Goal: Information Seeking & Learning: Find specific fact

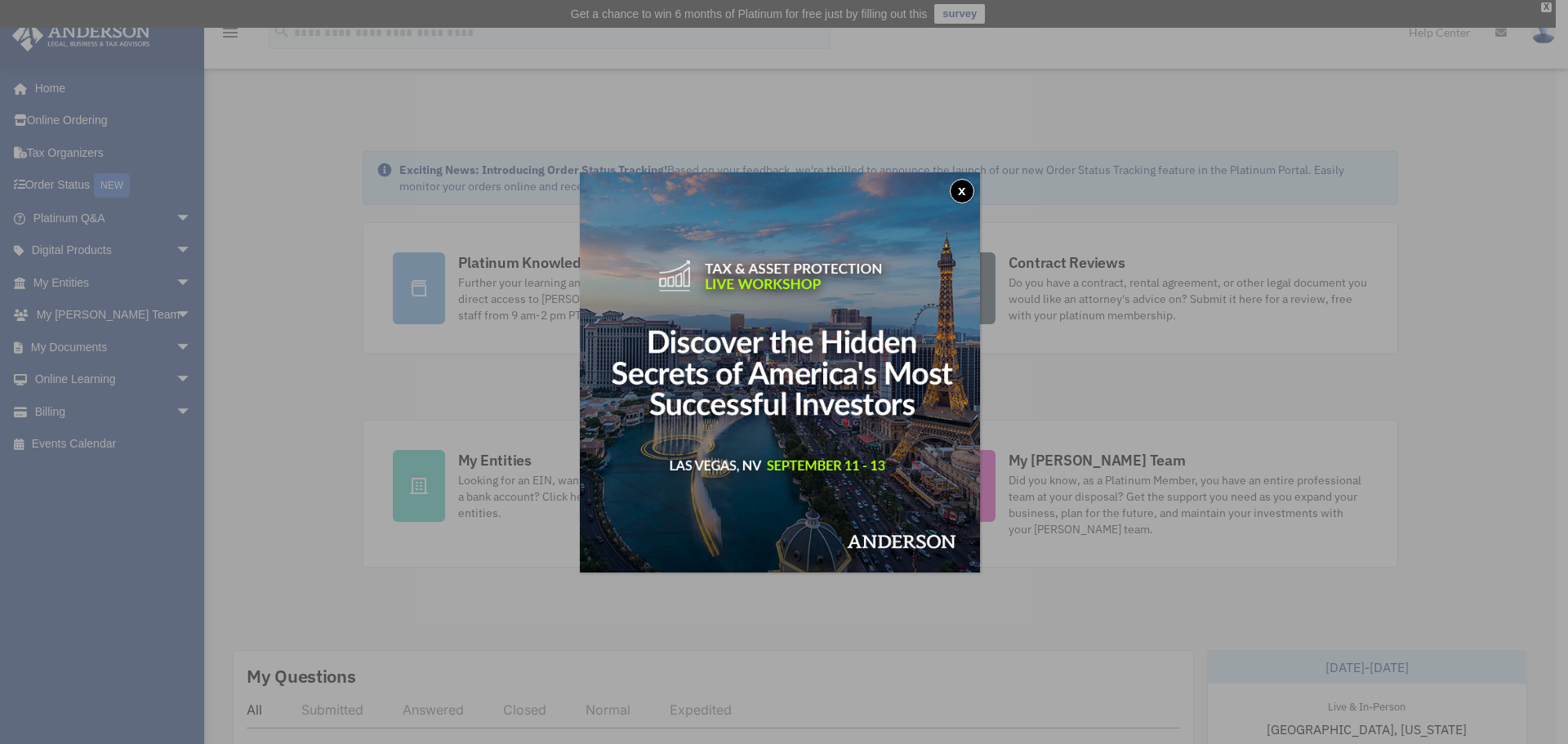
click at [959, 182] on button "x" at bounding box center [961, 190] width 24 height 24
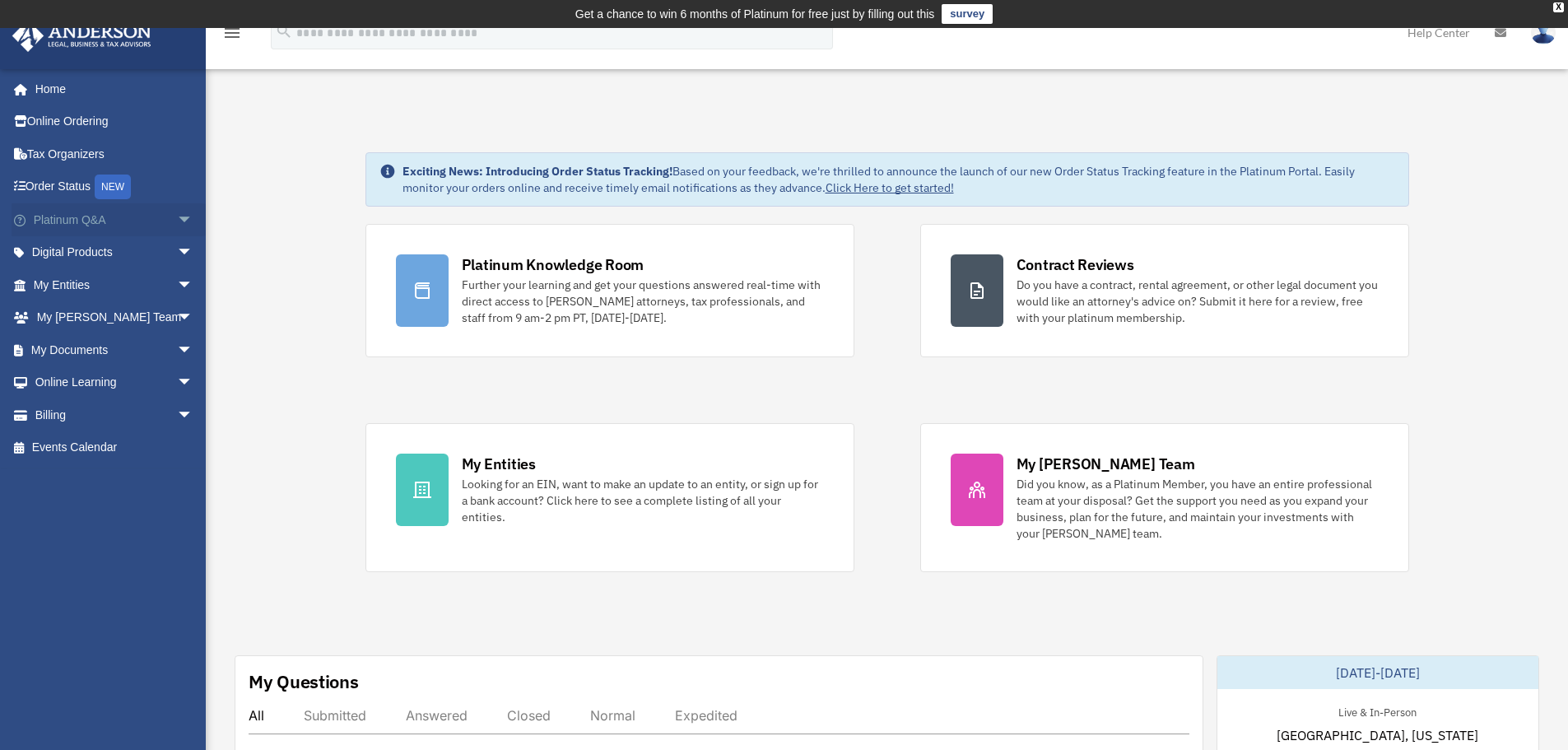
click at [125, 221] on link "Platinum Q&A arrow_drop_down" at bounding box center [115, 220] width 206 height 33
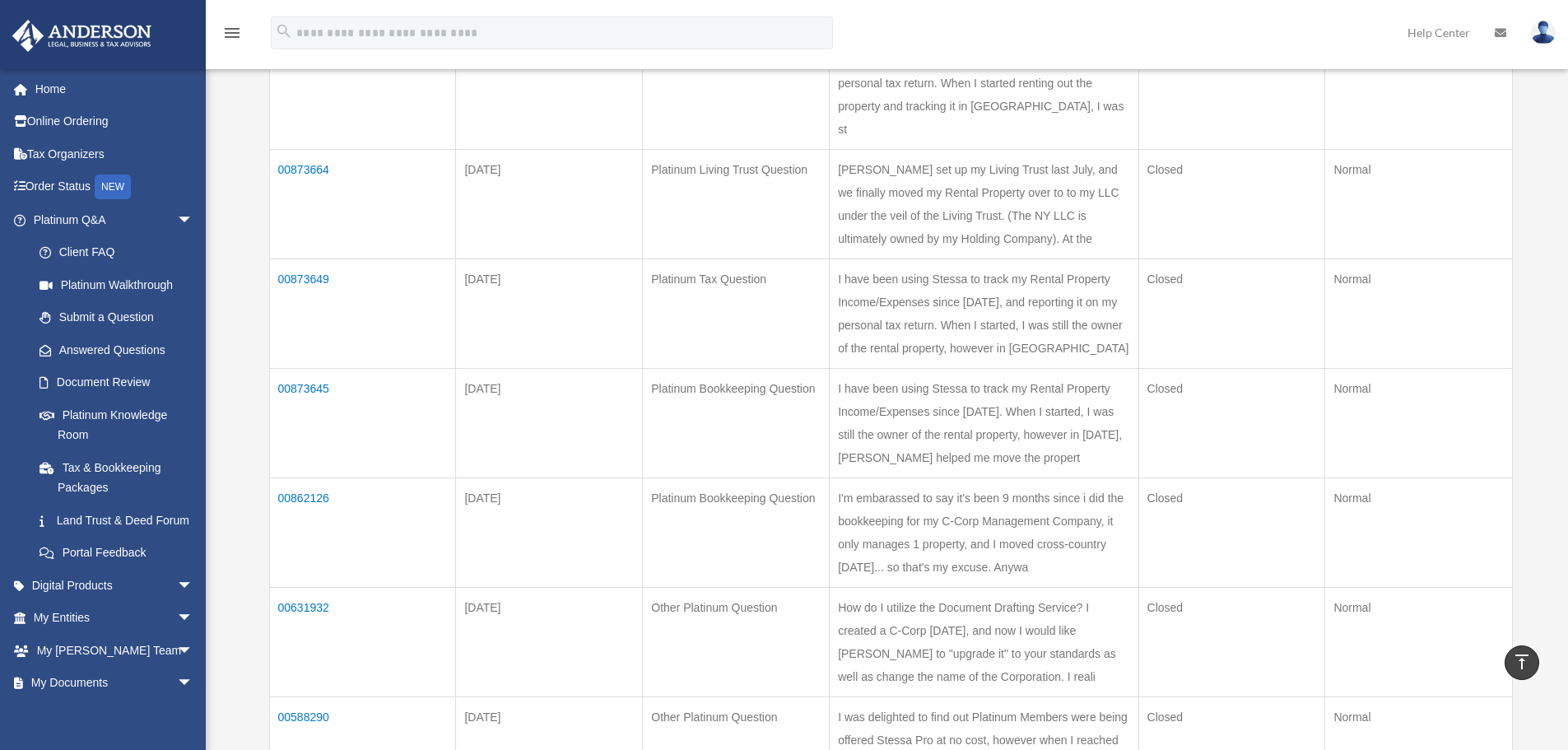
scroll to position [165, 0]
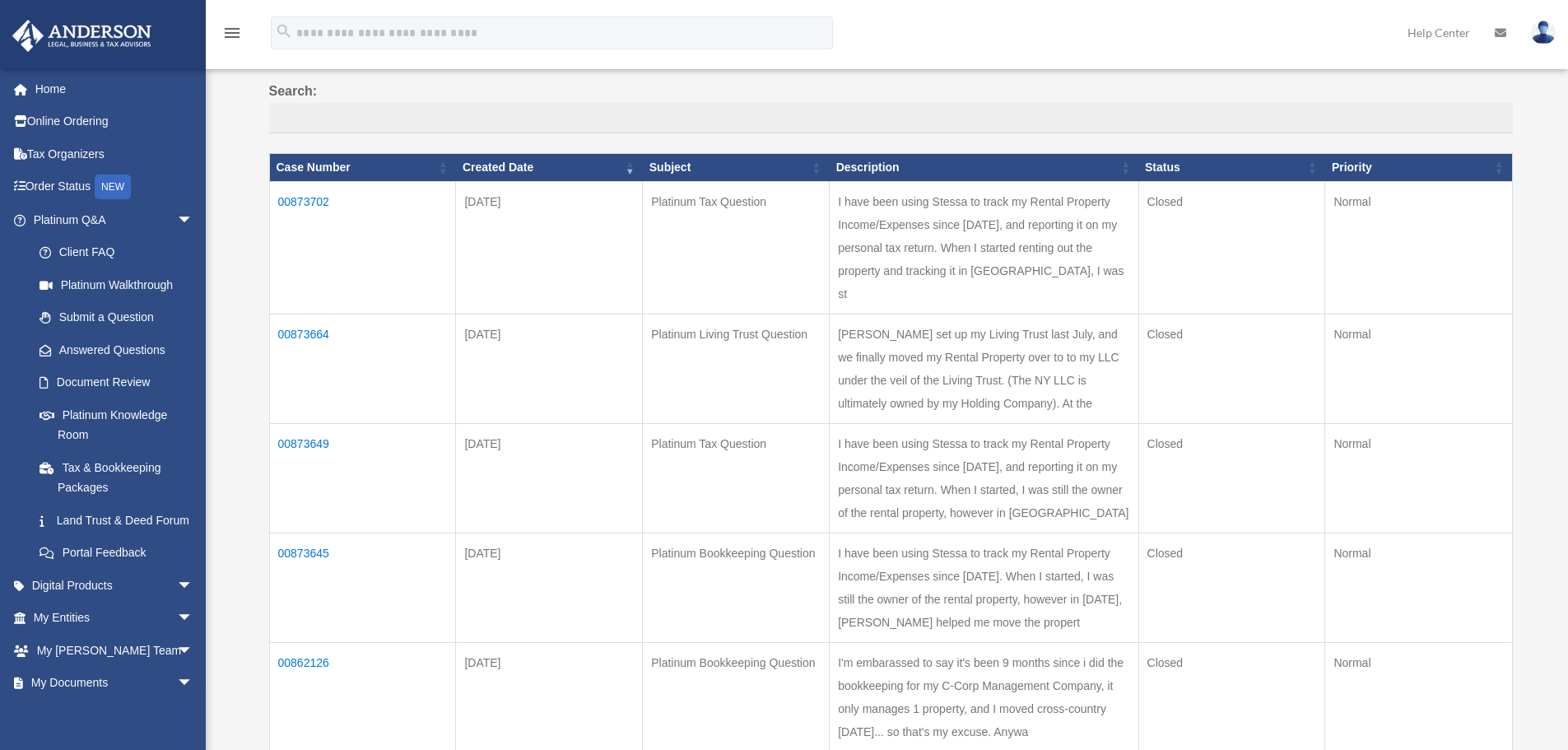
click at [306, 197] on td "00873702" at bounding box center [362, 247] width 186 height 132
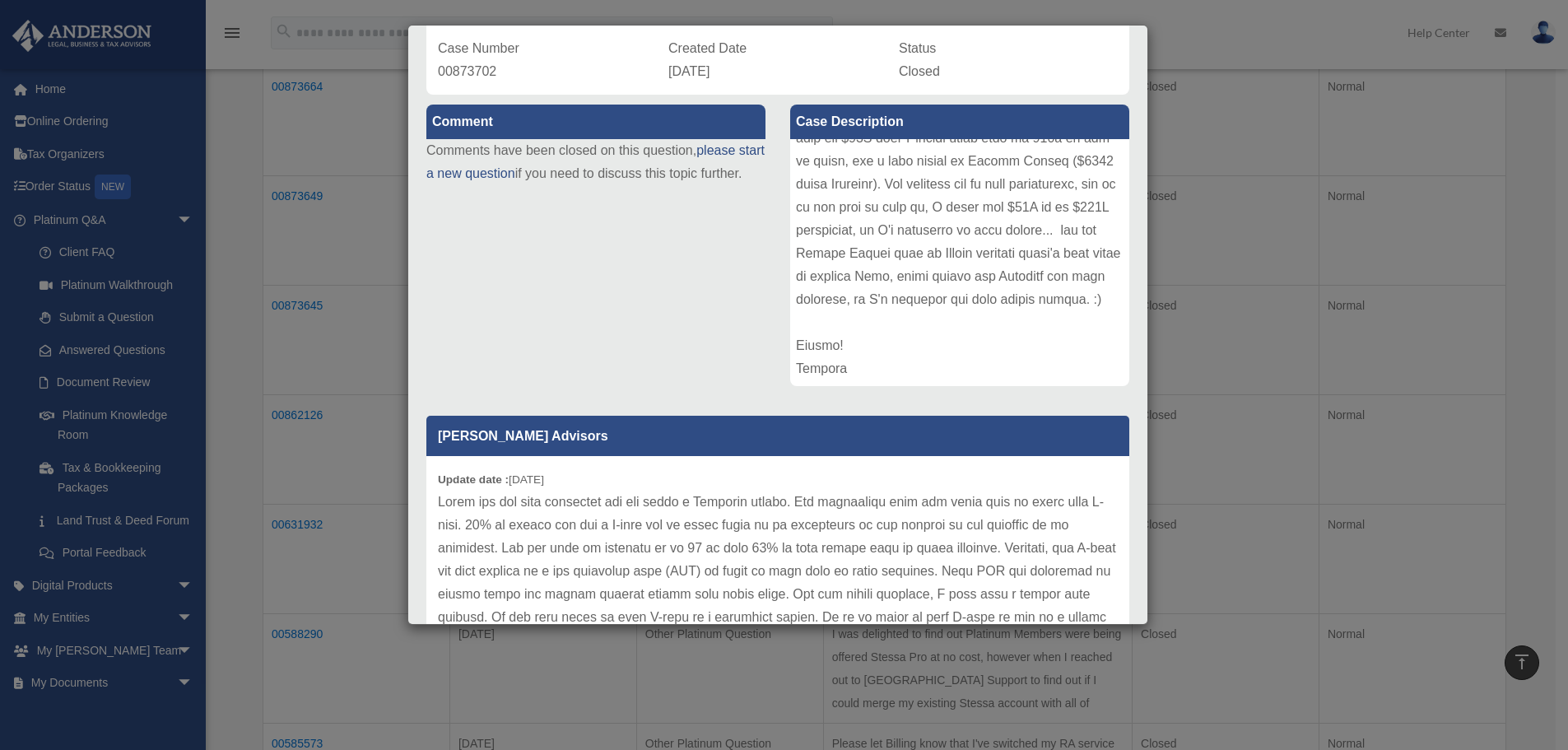
scroll to position [0, 0]
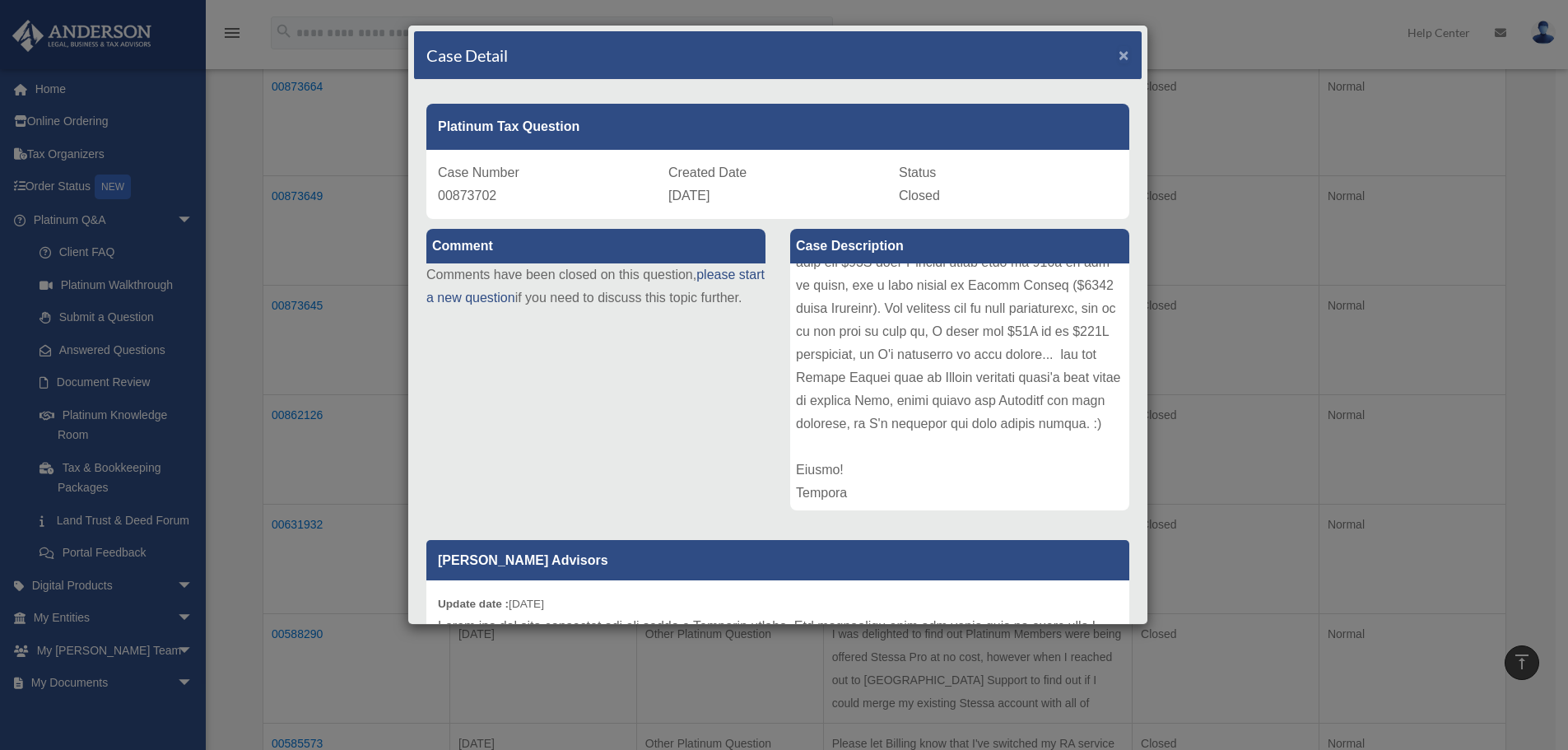
click at [1118, 53] on span "×" at bounding box center [1123, 54] width 11 height 19
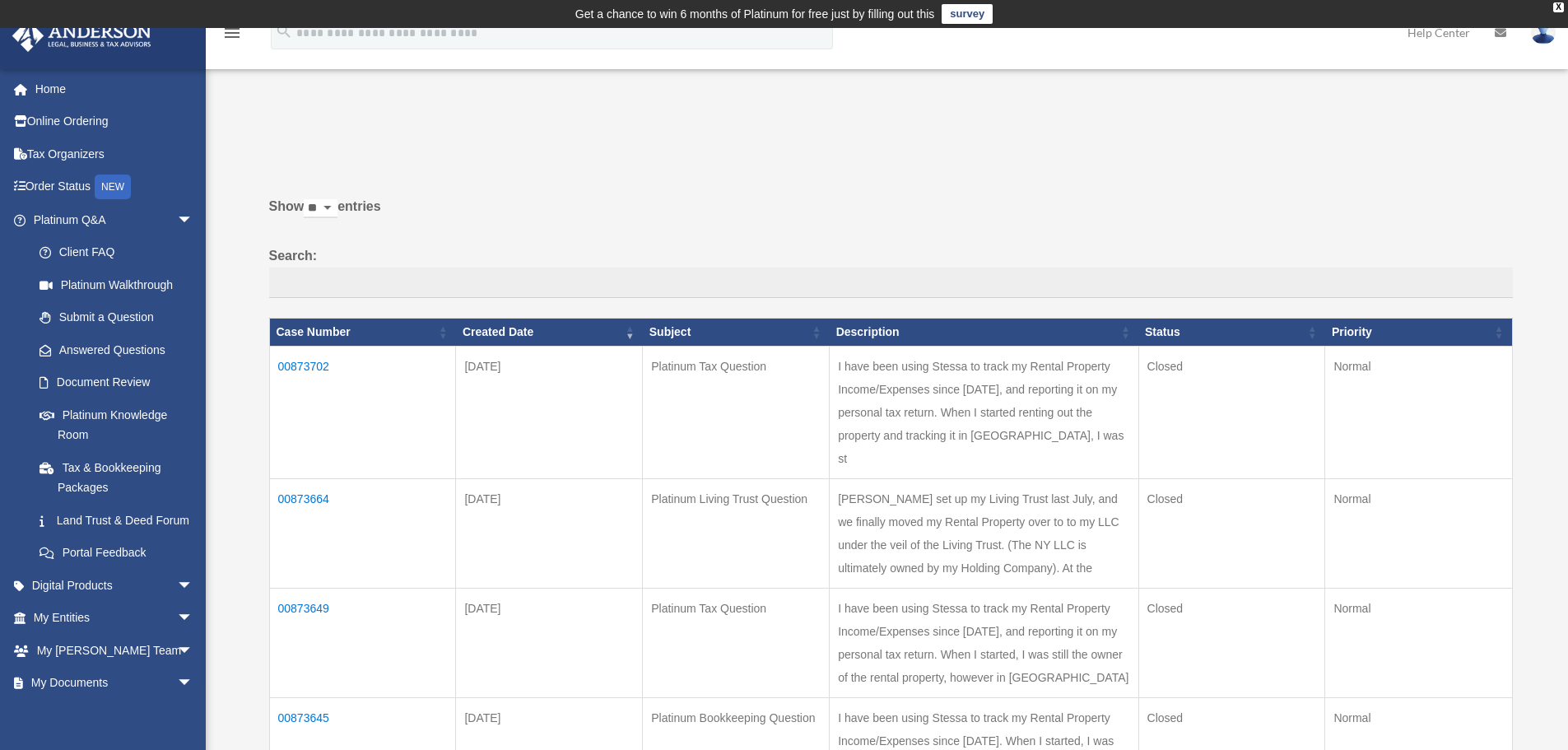
click at [301, 478] on td "00873664" at bounding box center [362, 533] width 186 height 110
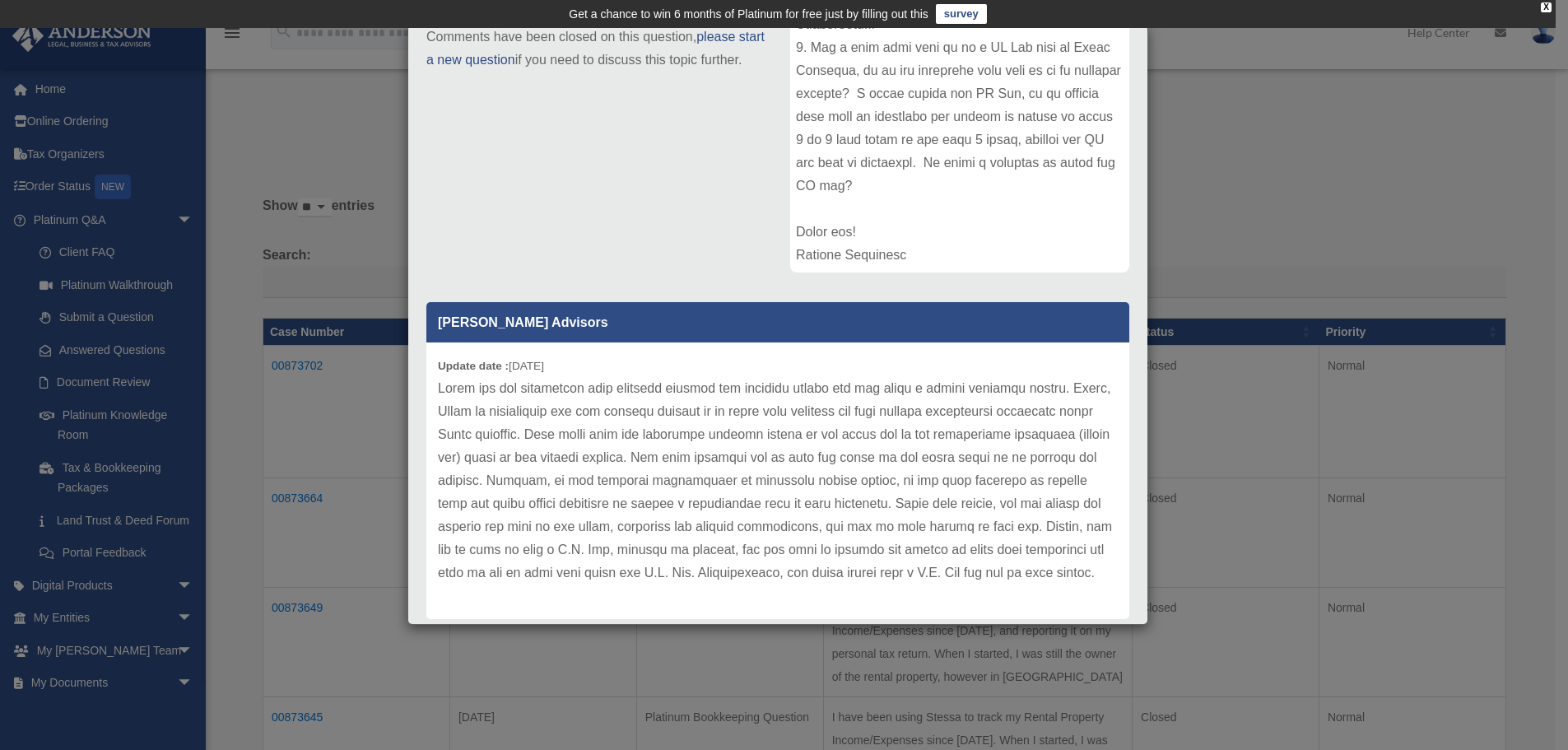
scroll to position [283, 0]
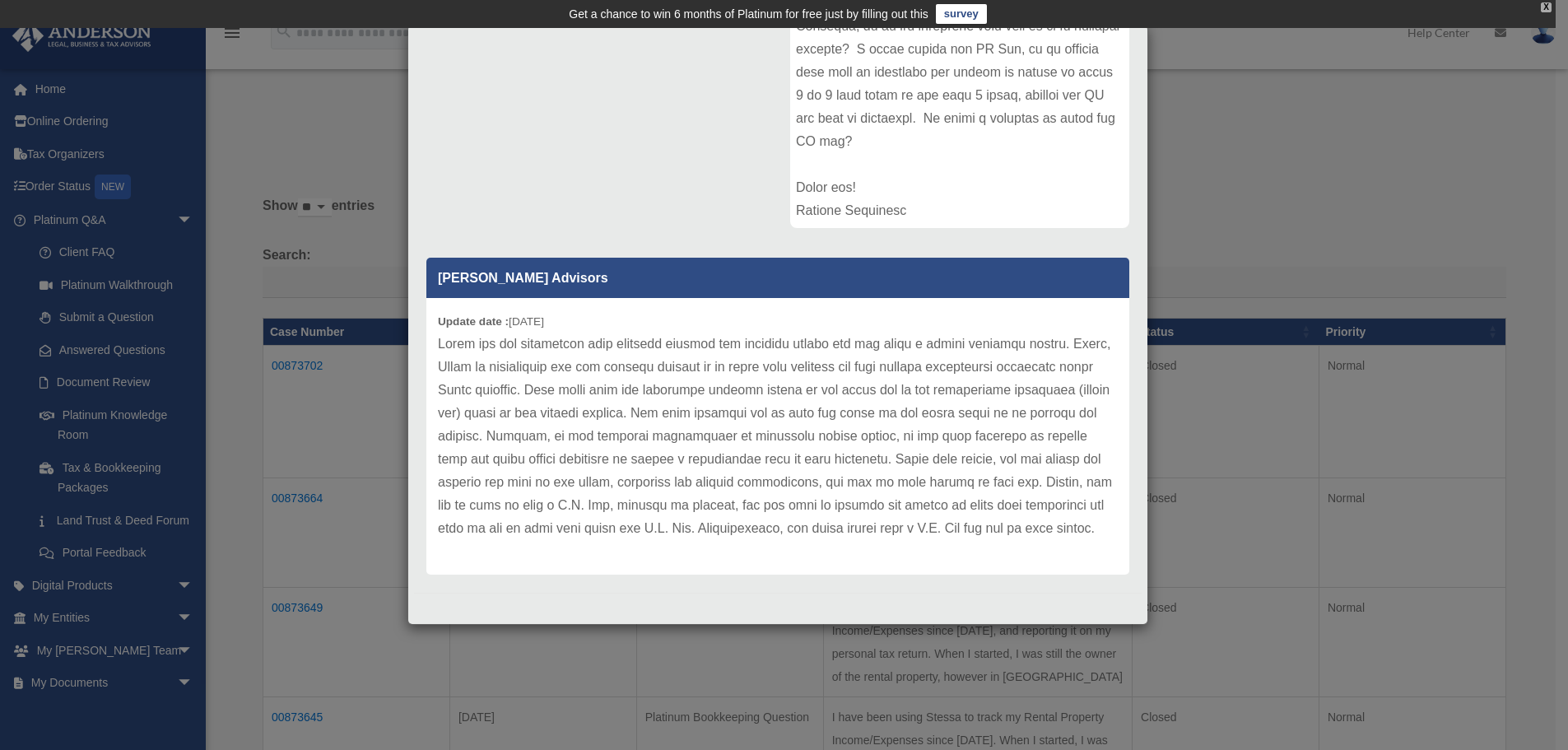
click at [1550, 5] on div "X" at bounding box center [1546, 7] width 11 height 10
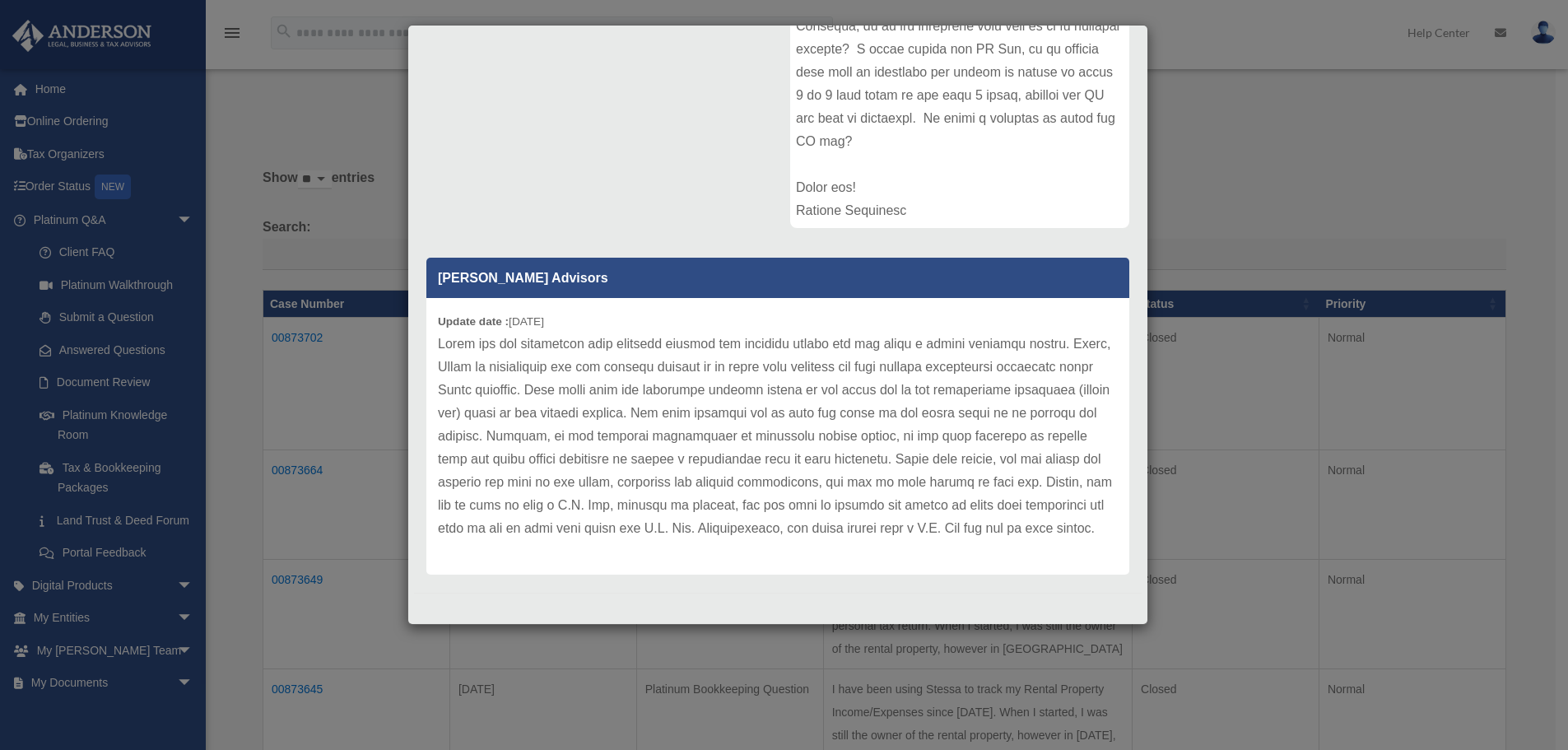
click at [305, 548] on div "Case Detail × Platinum Living Trust Question Case Number 00873664 Created Date …" at bounding box center [784, 375] width 1568 height 750
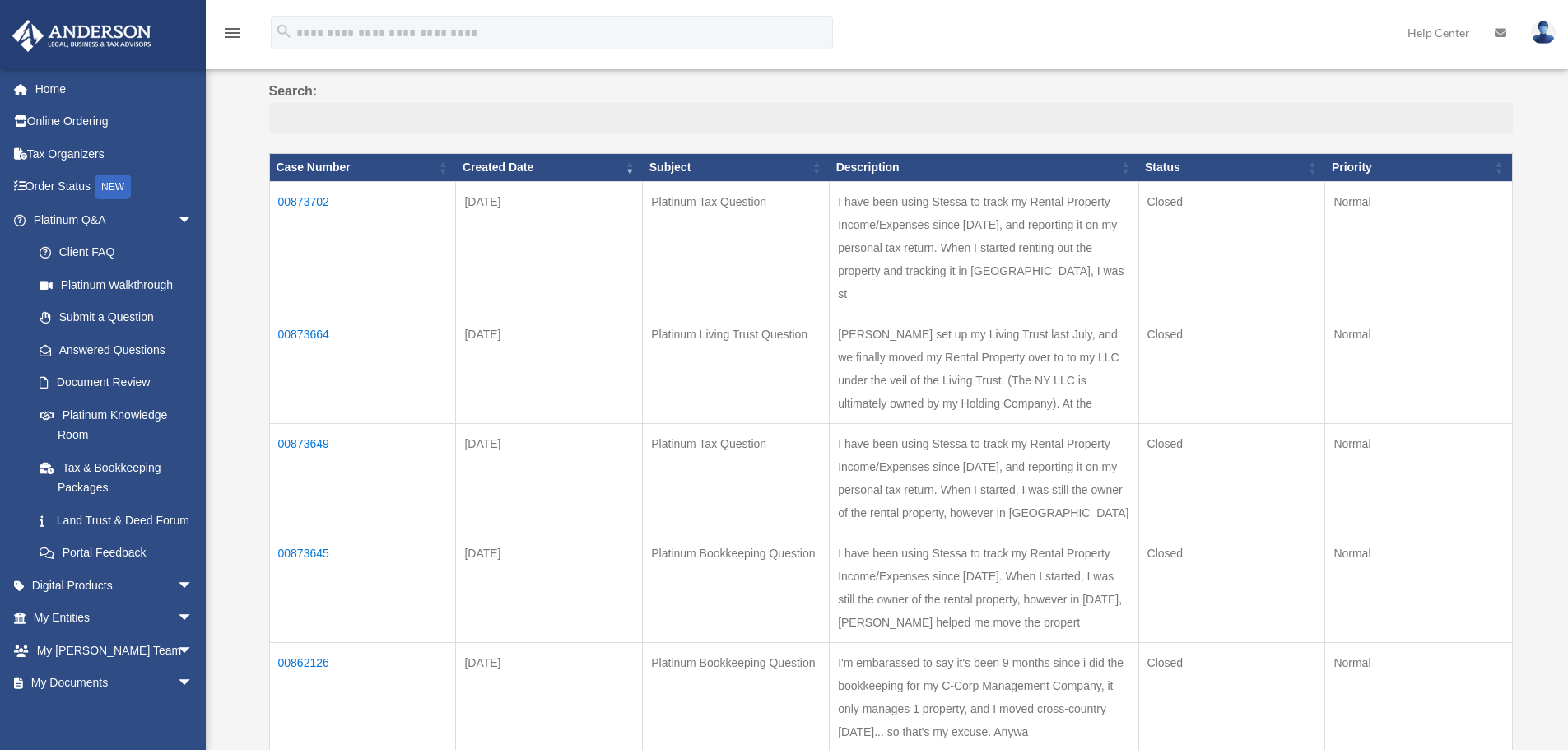
scroll to position [165, 0]
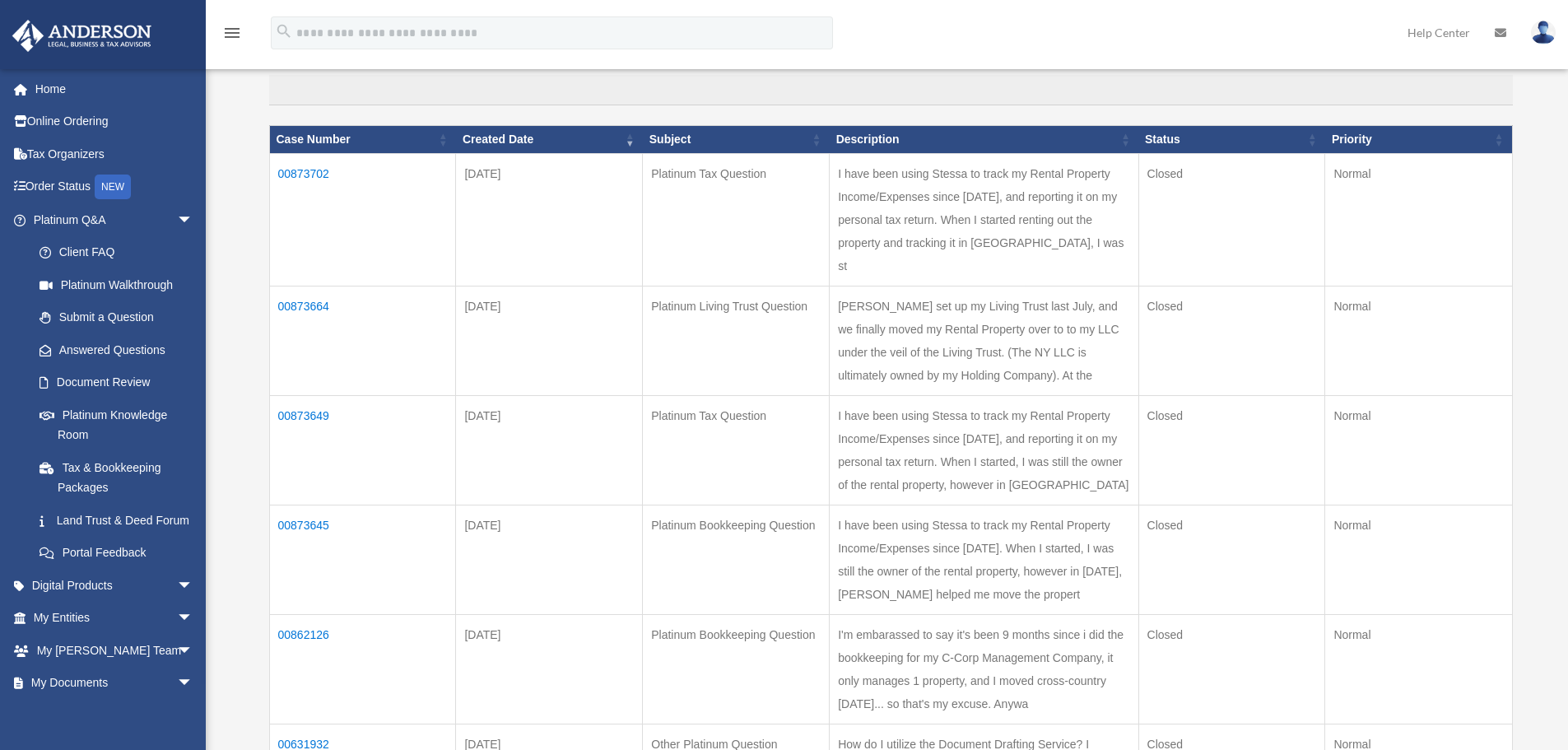
click at [302, 396] on td "00873649" at bounding box center [362, 449] width 186 height 110
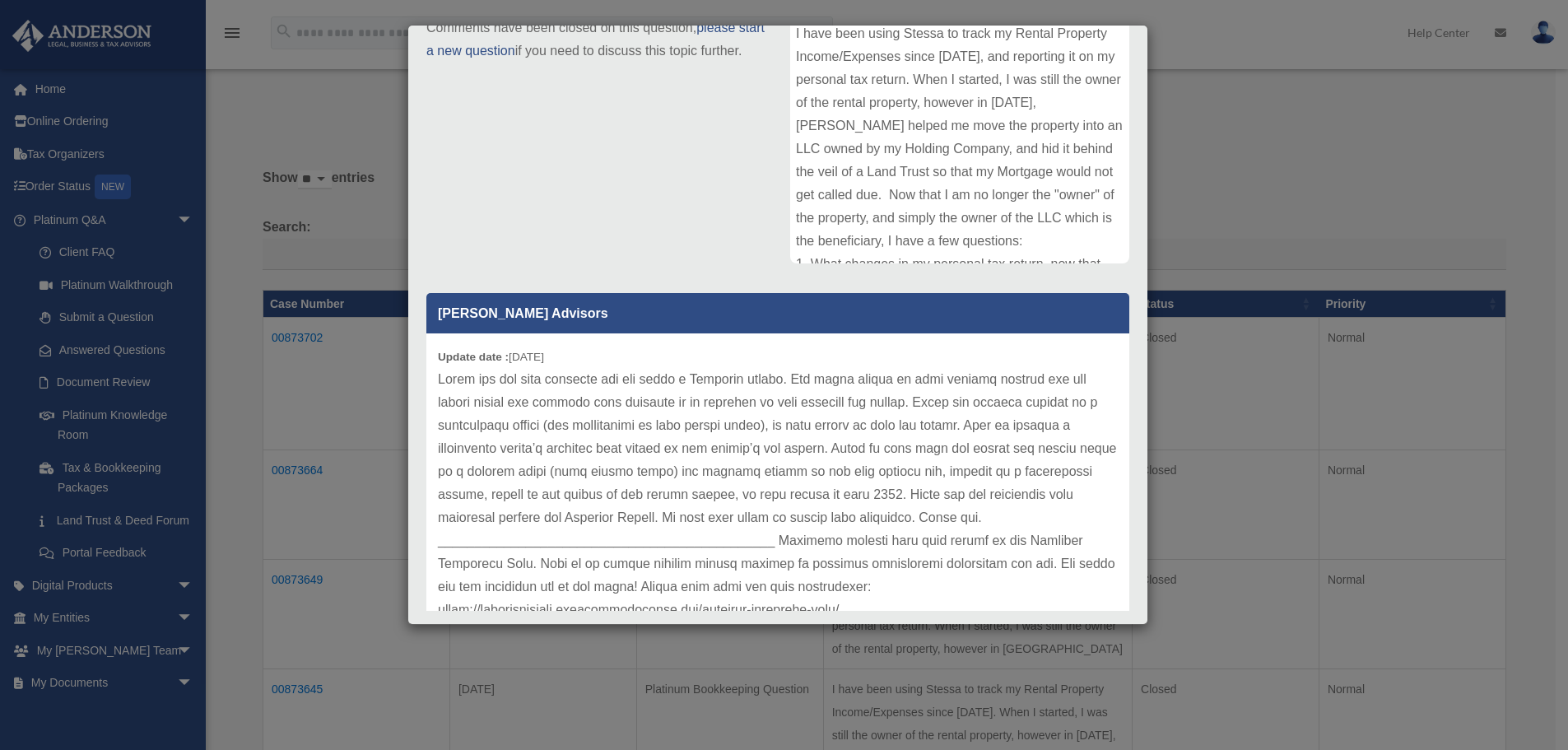
scroll to position [0, 0]
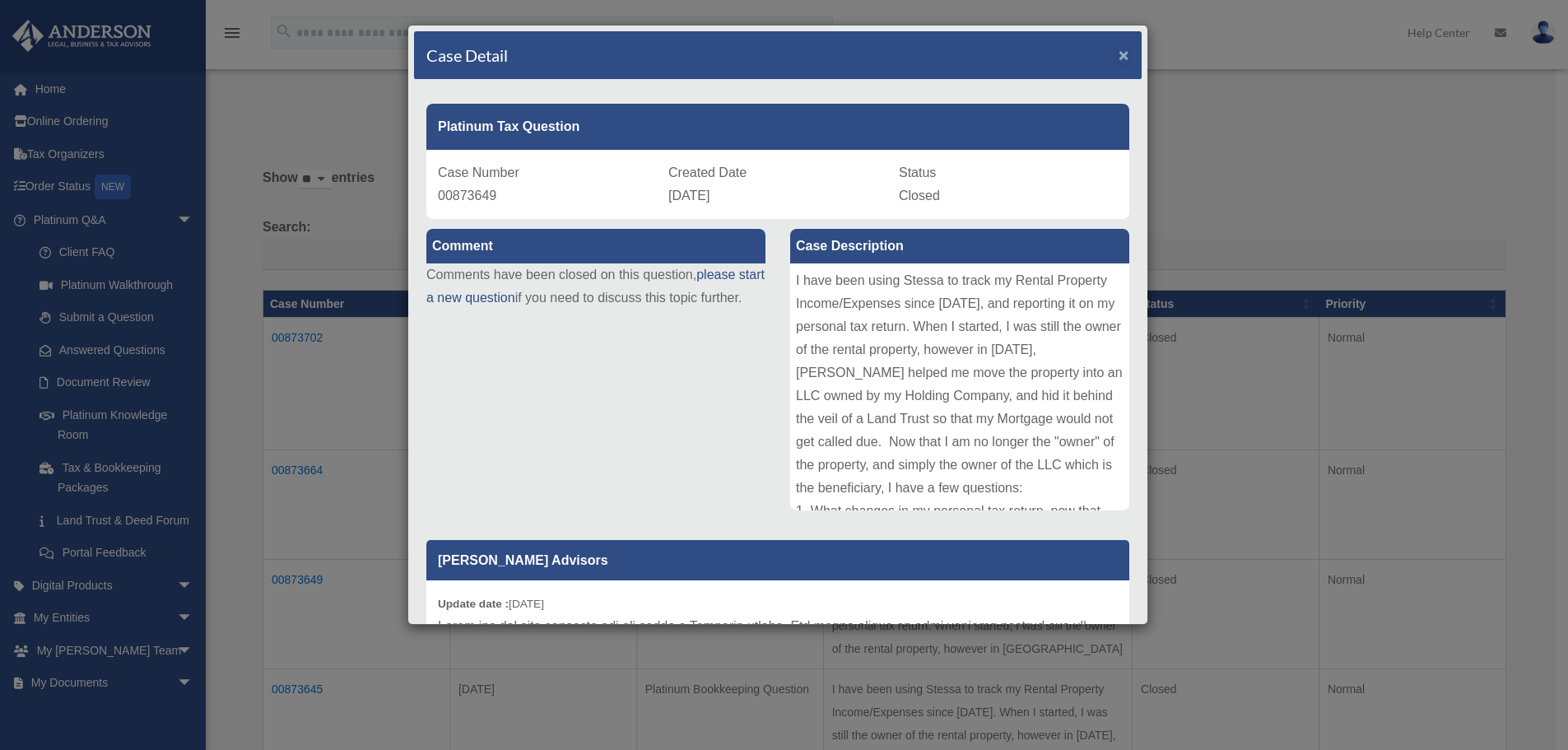
click at [1118, 50] on span "×" at bounding box center [1123, 54] width 11 height 19
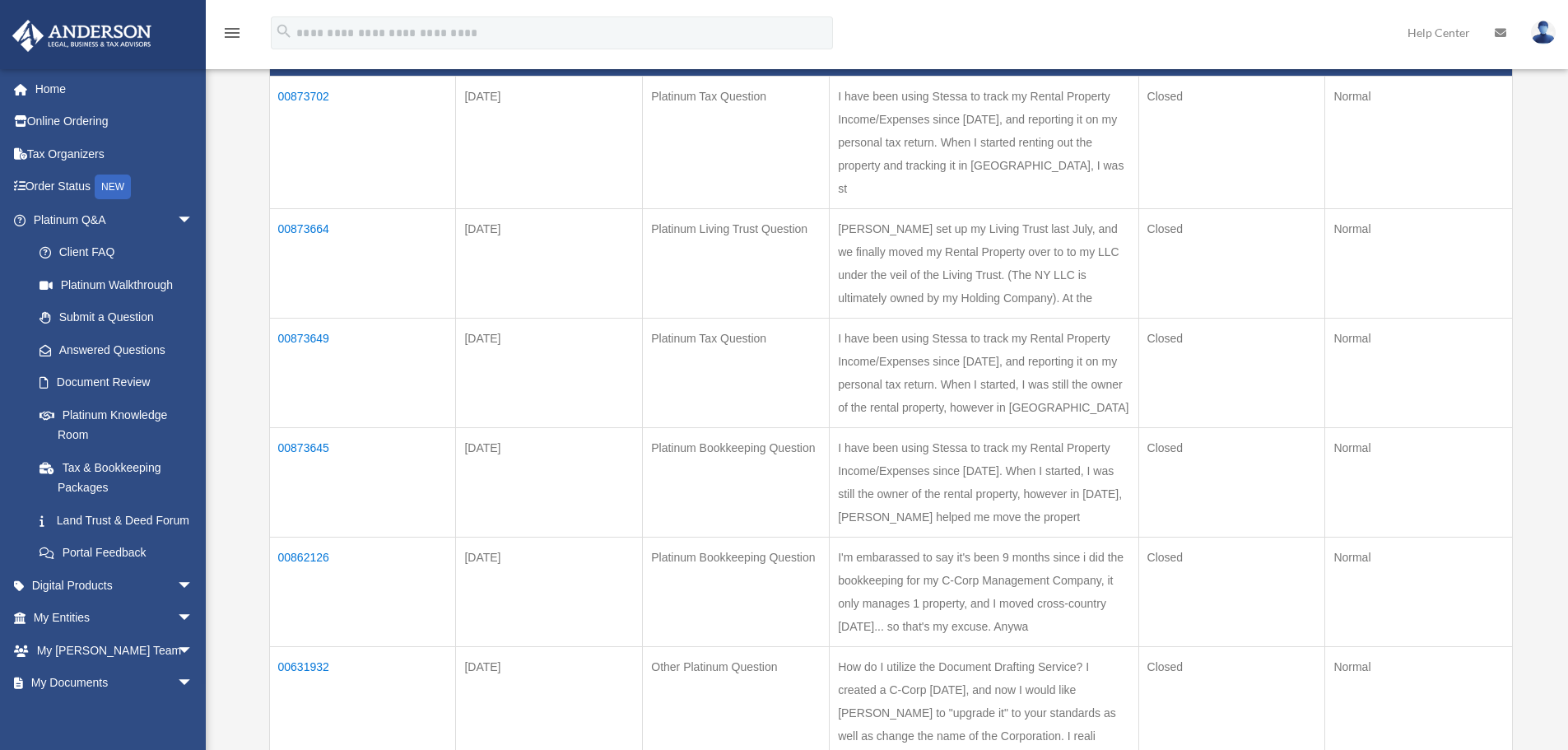
scroll to position [247, 0]
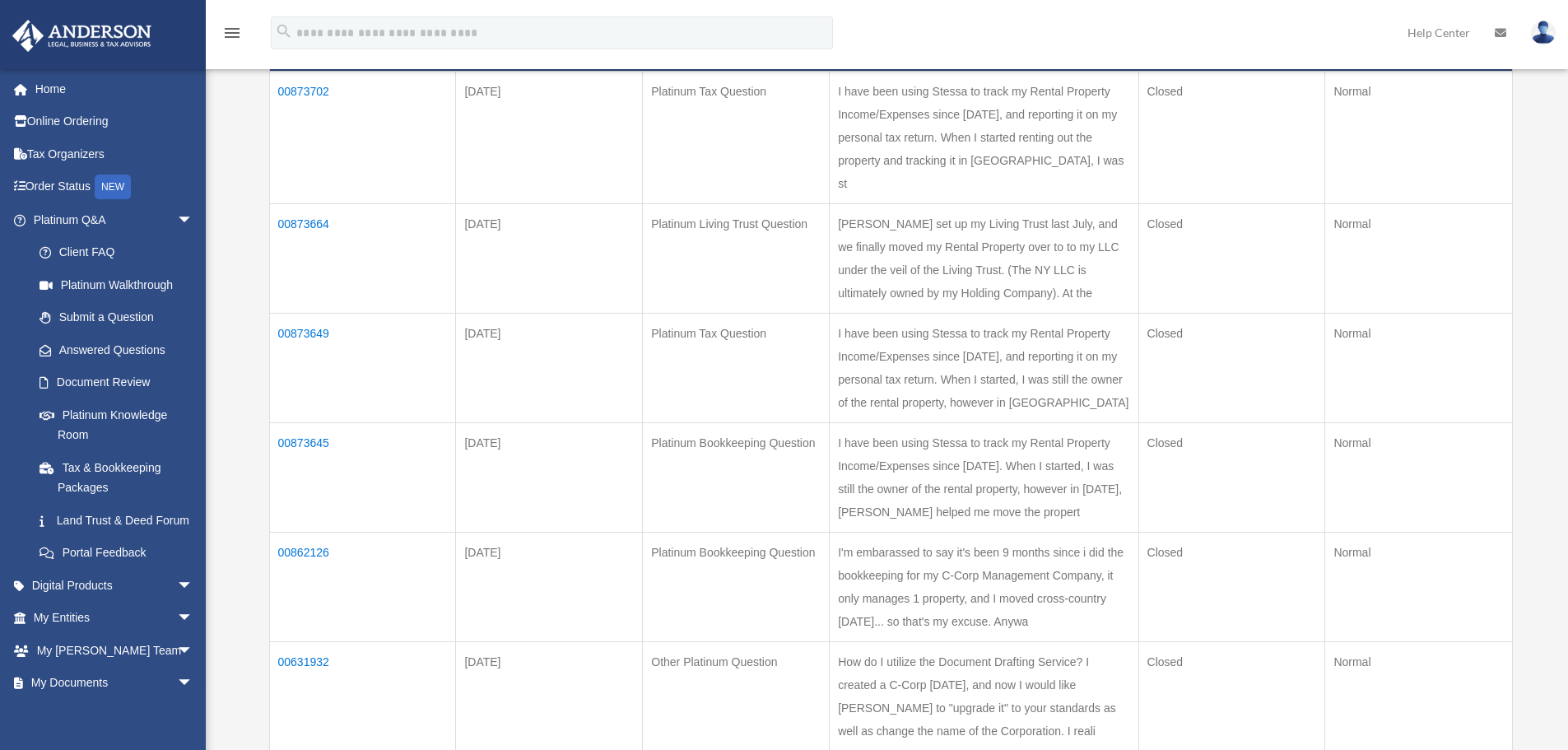
click at [306, 422] on td "00873645" at bounding box center [362, 476] width 186 height 110
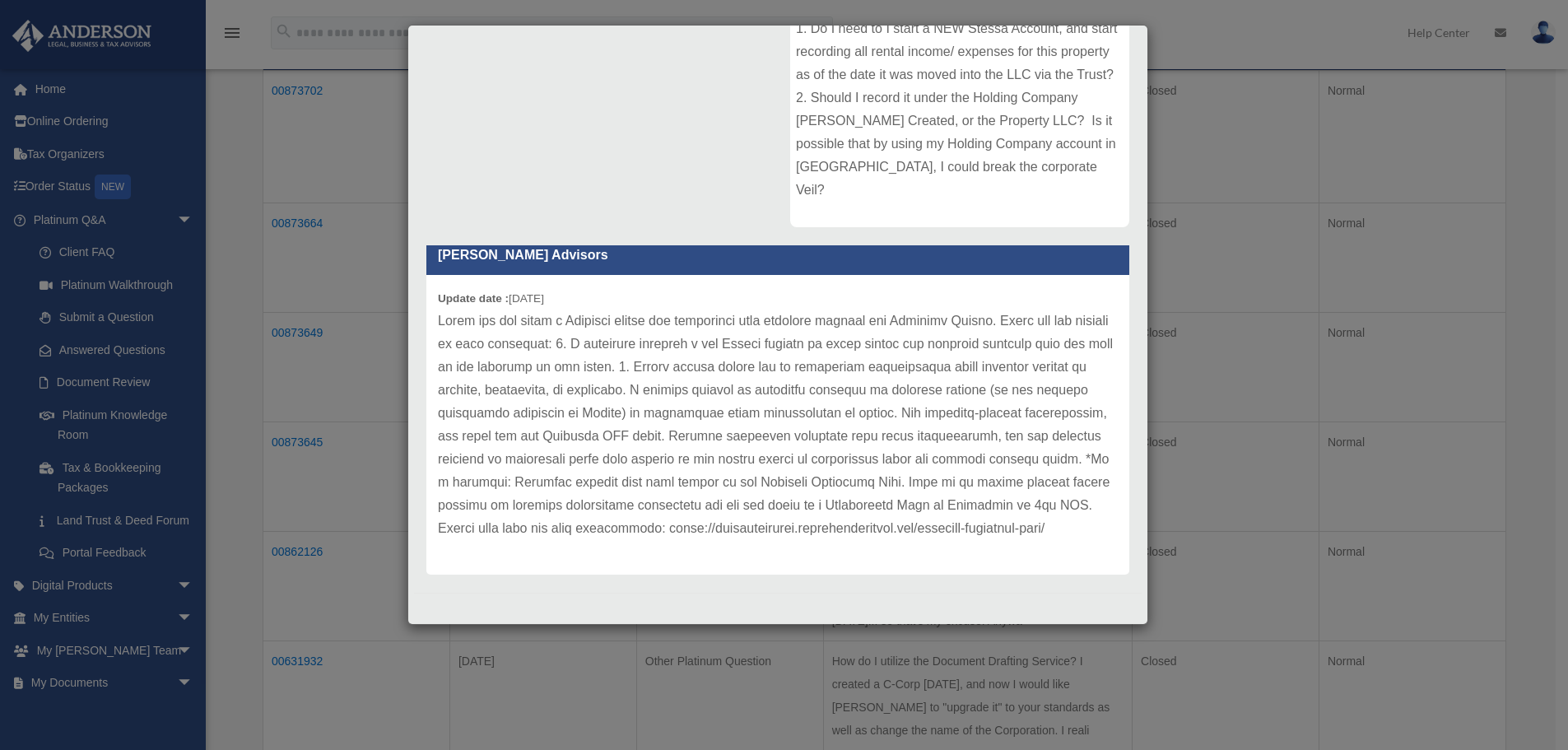
scroll to position [258, 0]
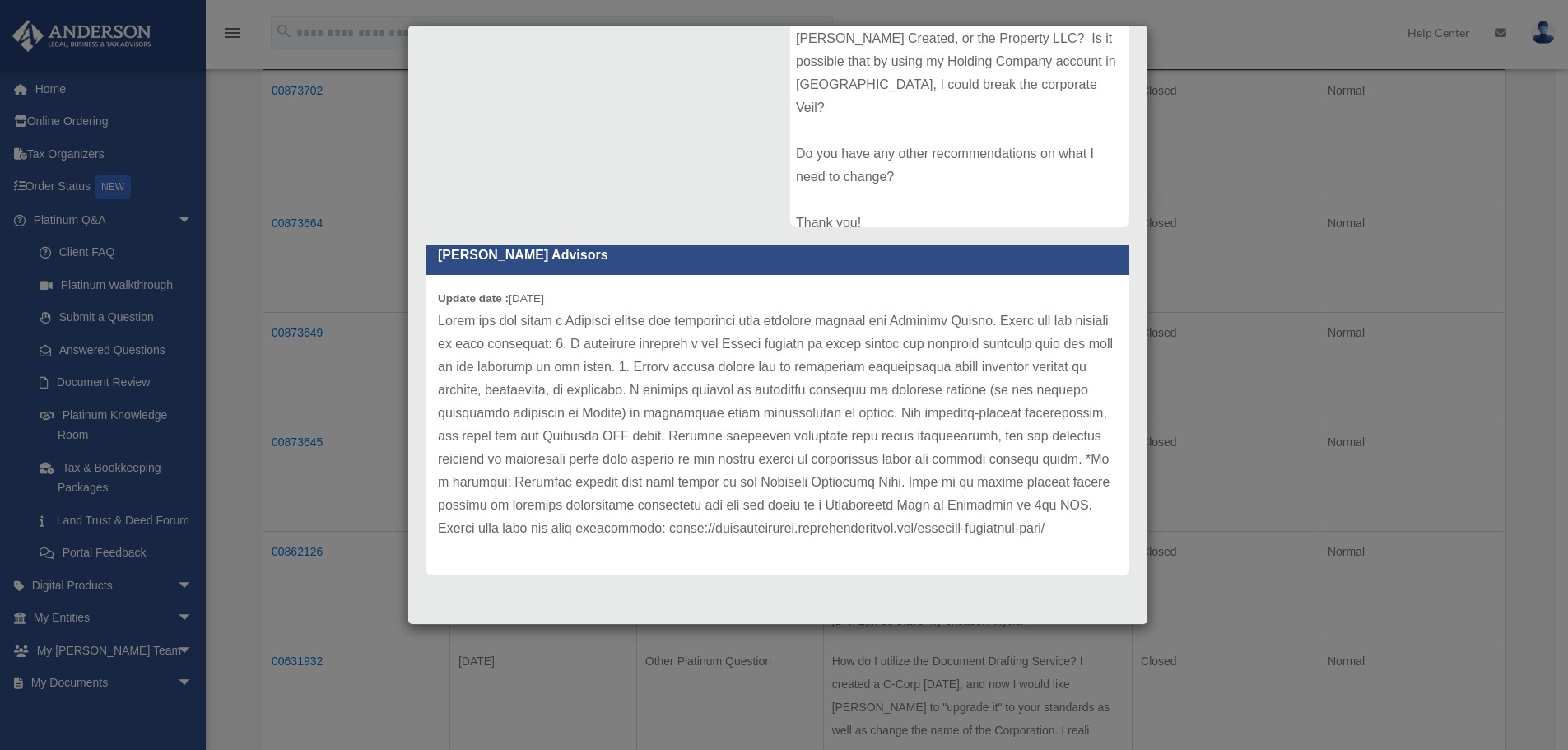
click at [1187, 31] on div "Case Detail × Platinum Bookkeeping Question Case Number 00873645 Created Date […" at bounding box center [784, 375] width 1568 height 750
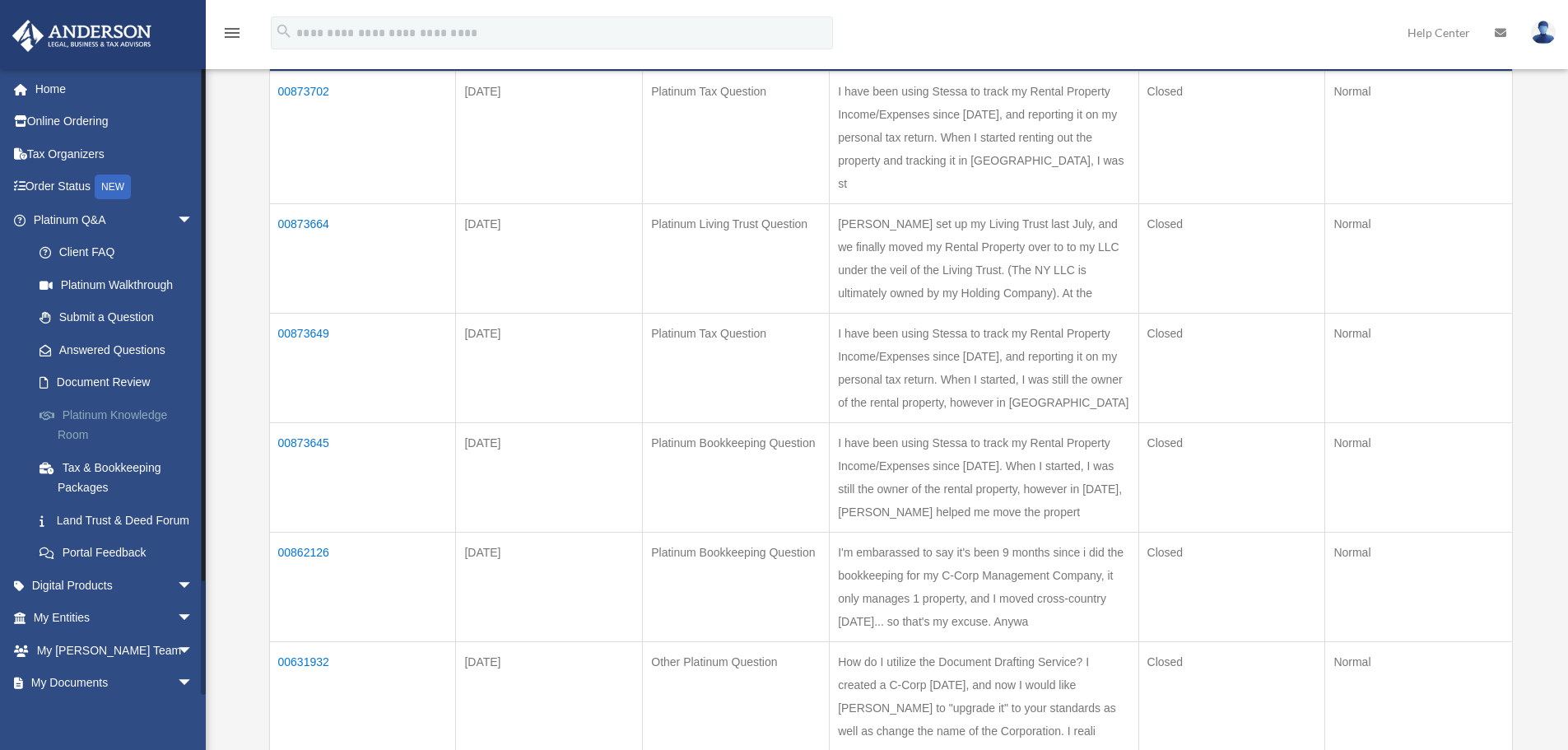
click at [96, 418] on link "Platinum Knowledge Room" at bounding box center [120, 425] width 195 height 53
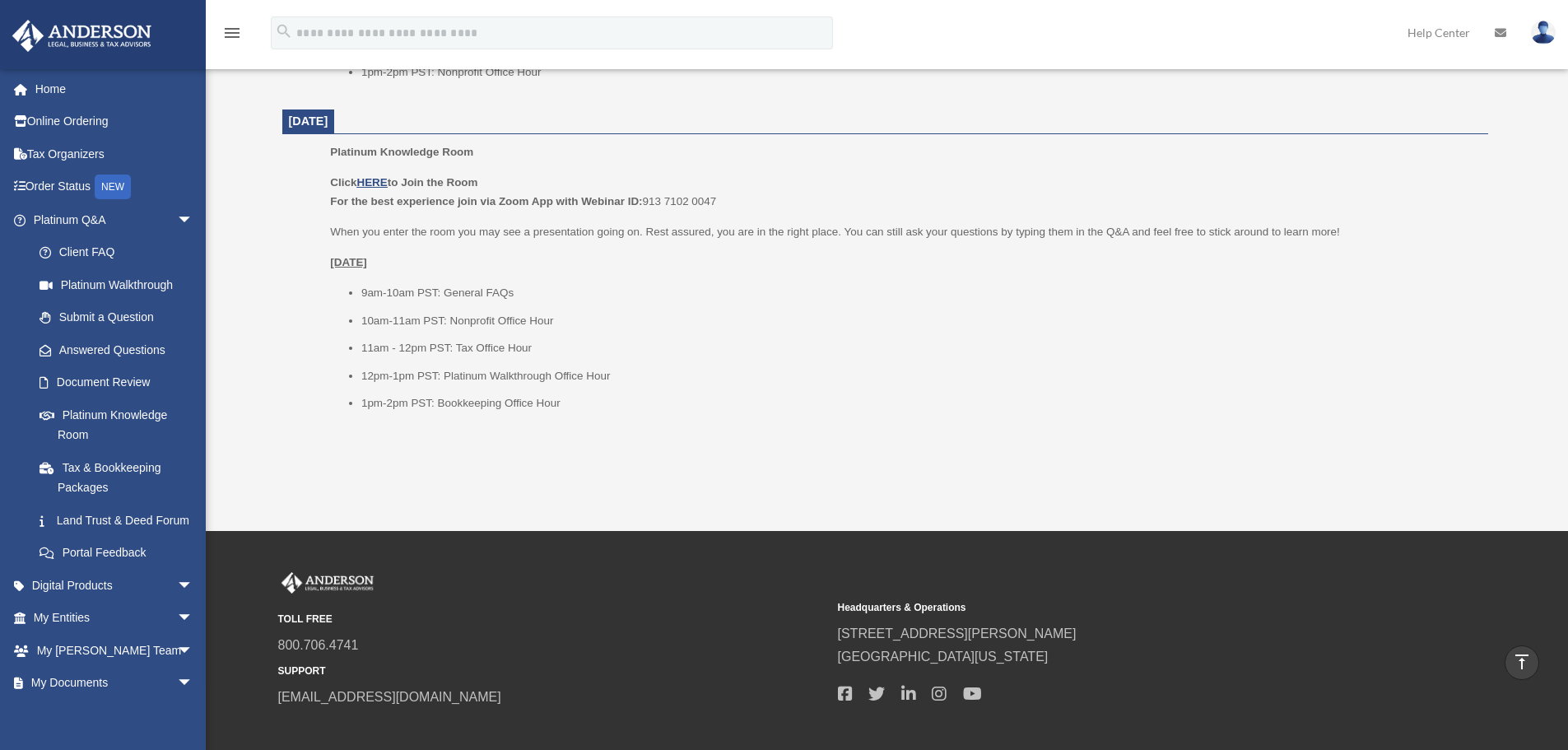
scroll to position [2059, 0]
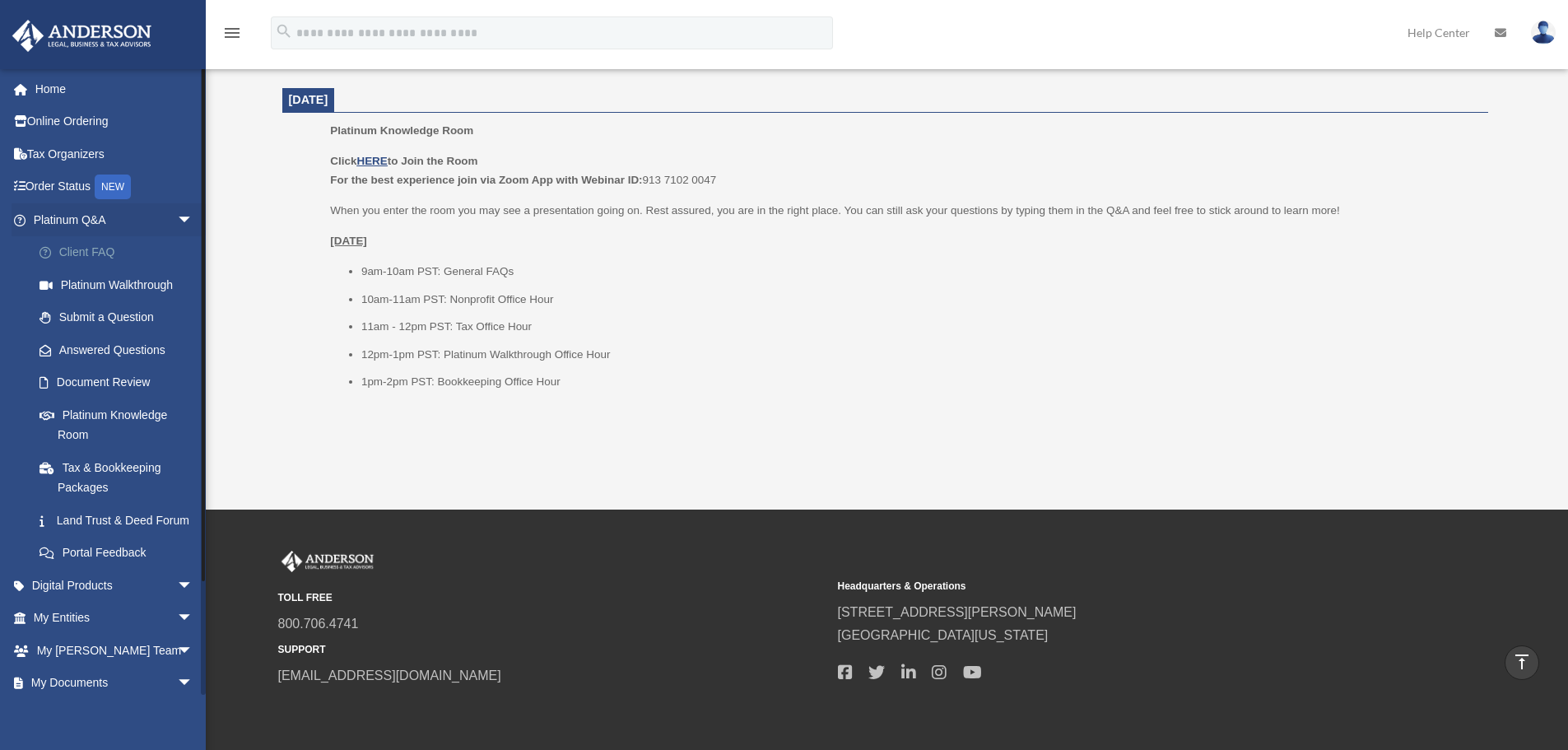
click at [78, 249] on link "Client FAQ" at bounding box center [120, 253] width 195 height 33
click at [89, 353] on link "Answered Questions" at bounding box center [120, 350] width 195 height 33
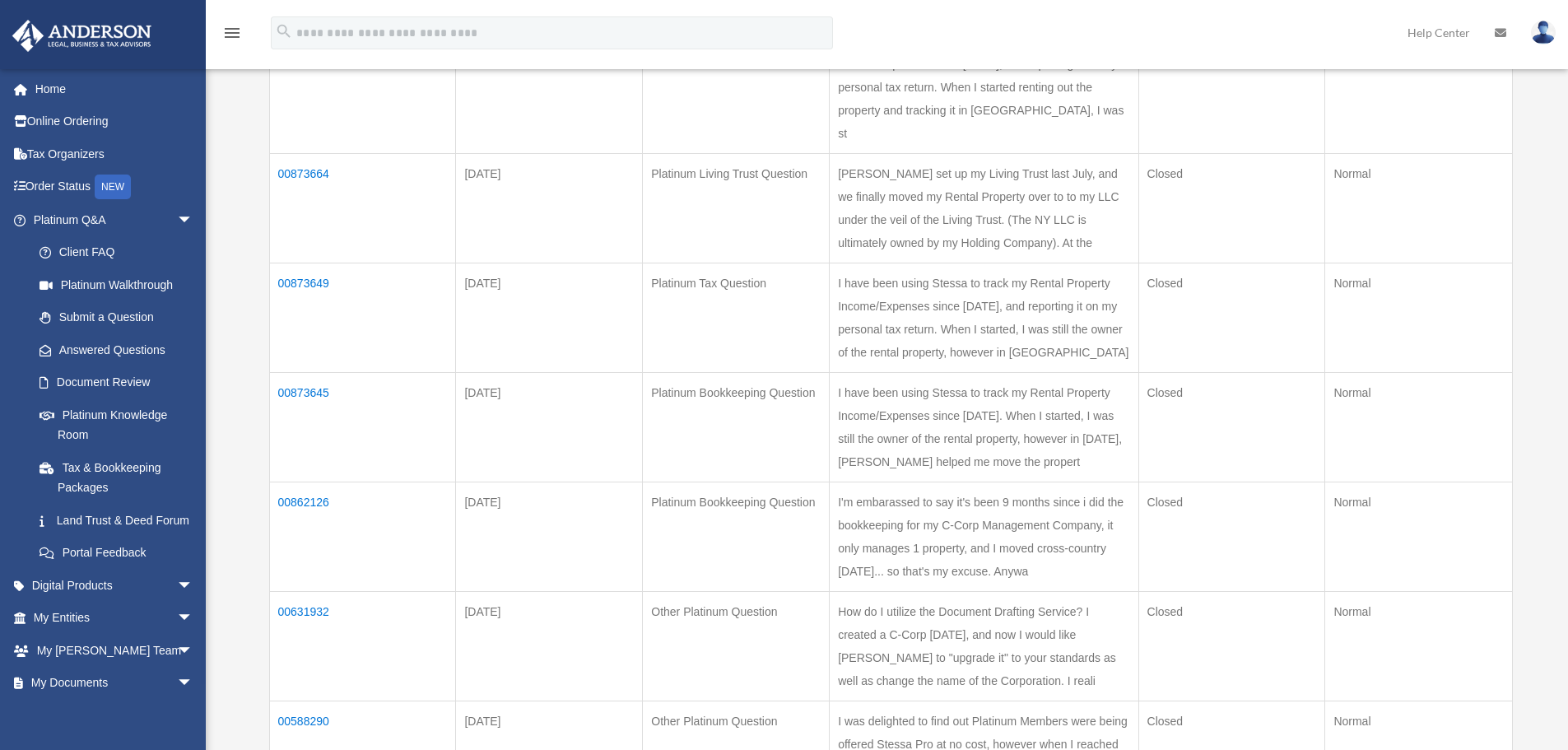
scroll to position [330, 0]
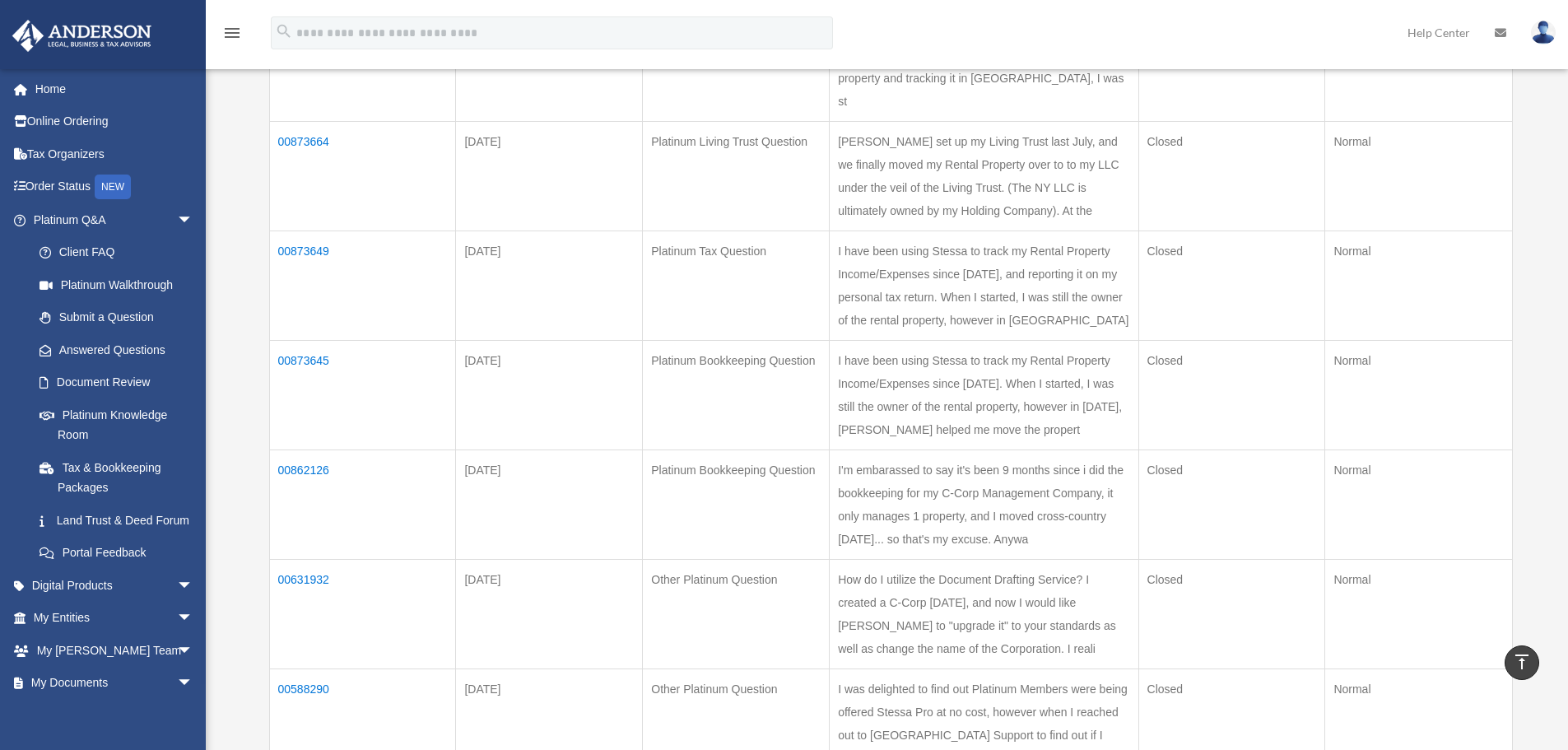
click at [297, 231] on td "00873649" at bounding box center [362, 285] width 186 height 110
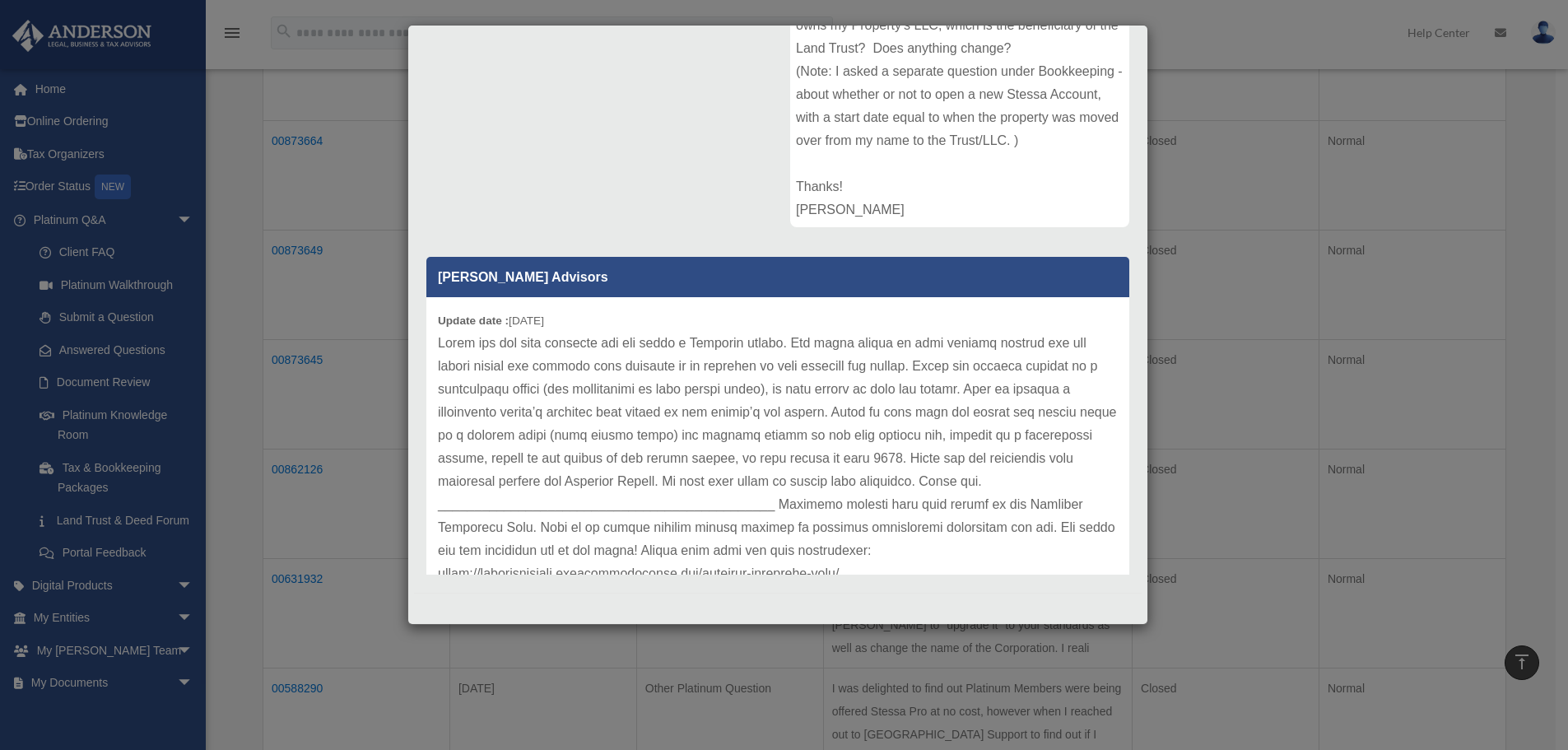
scroll to position [0, 0]
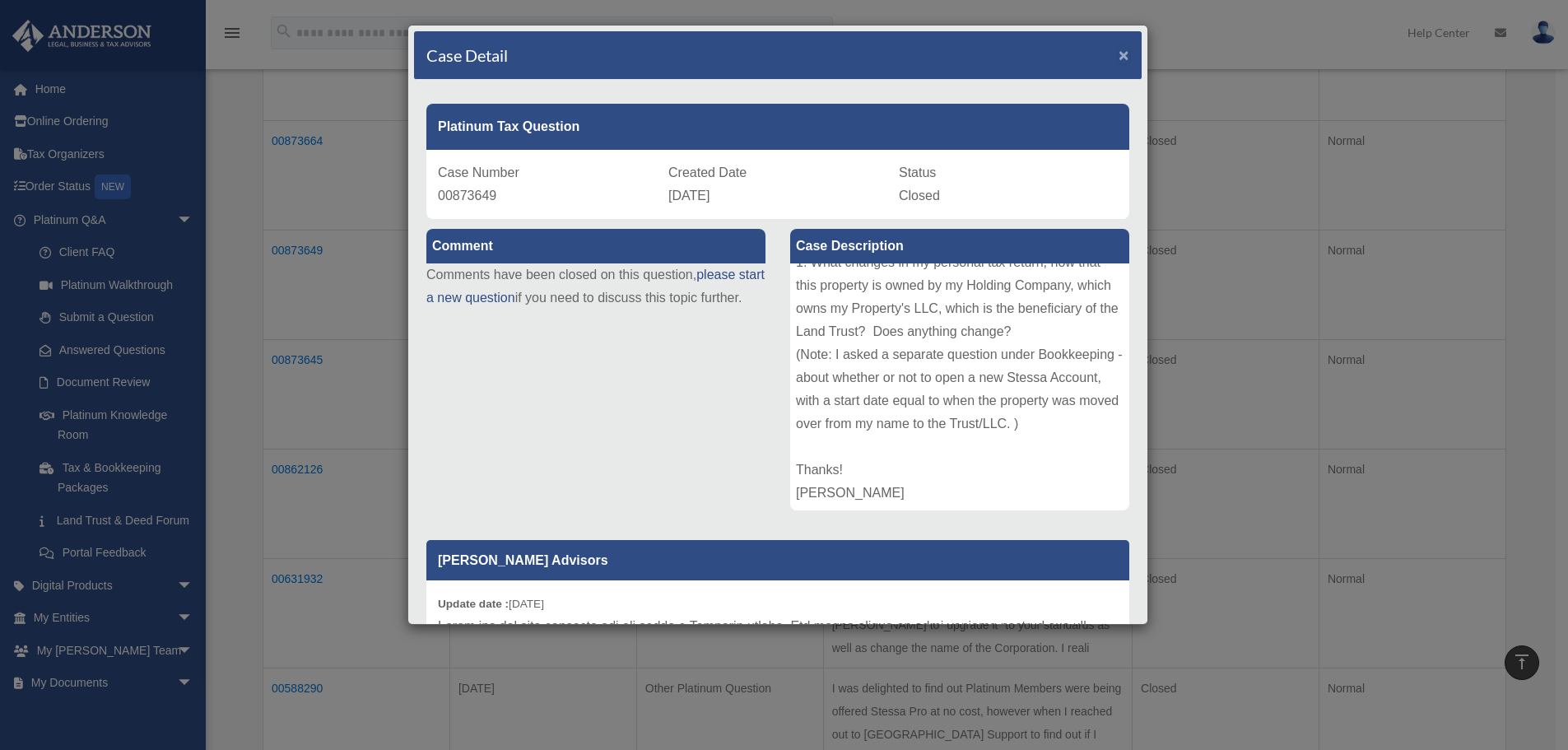
click at [1118, 51] on span "×" at bounding box center [1123, 54] width 11 height 19
